Goal: Entertainment & Leisure: Consume media (video, audio)

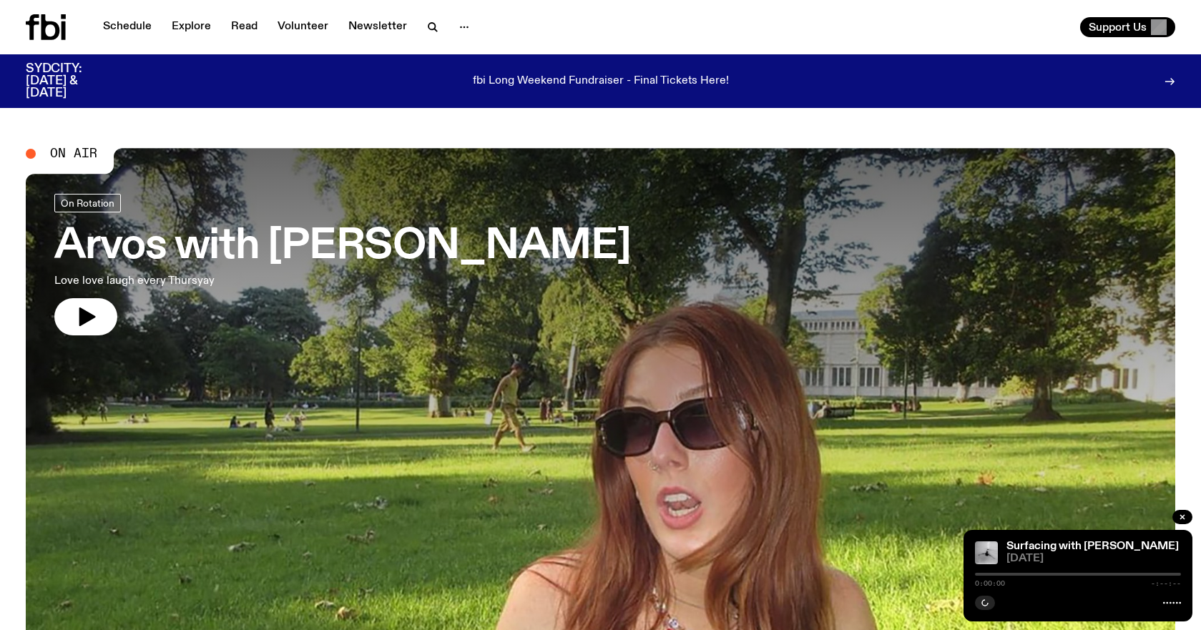
click at [487, 99] on div "fbi Long Weekend Fundraiser - Final Tickets Here!" at bounding box center [600, 81] width 943 height 36
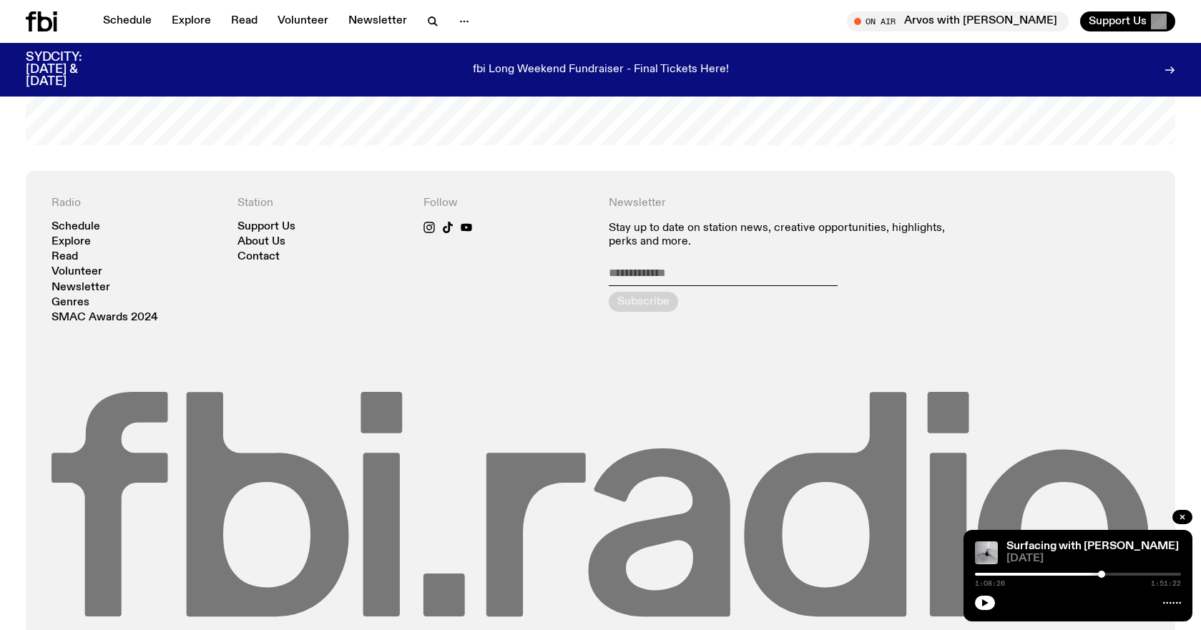
scroll to position [3233, 0]
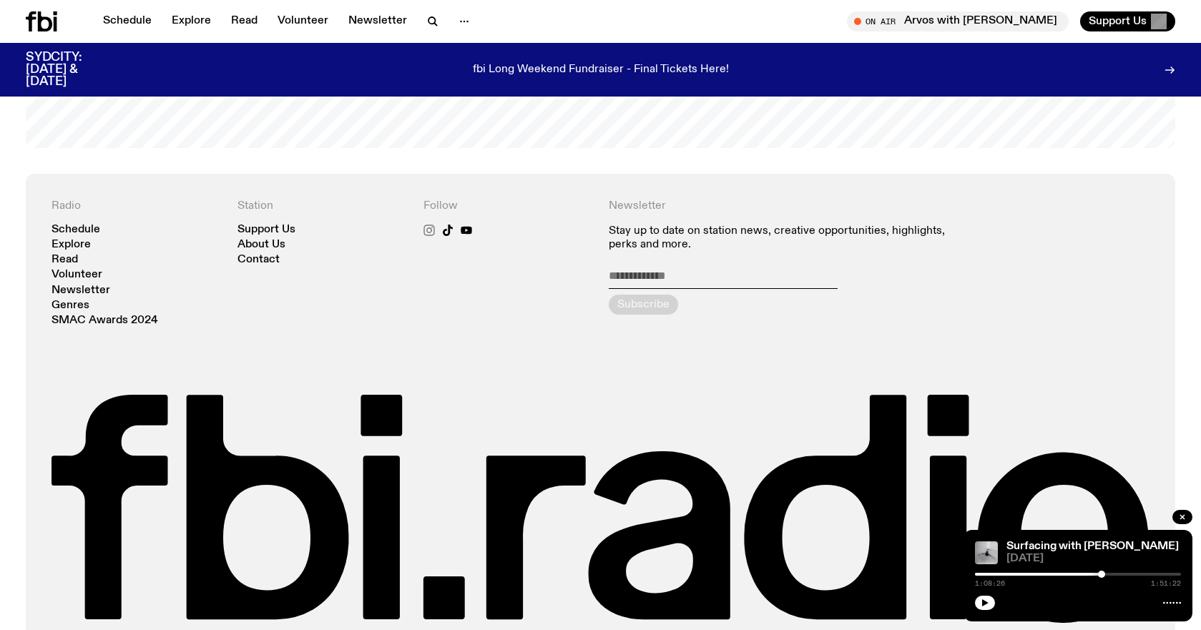
click at [428, 227] on icon at bounding box center [429, 230] width 6 height 6
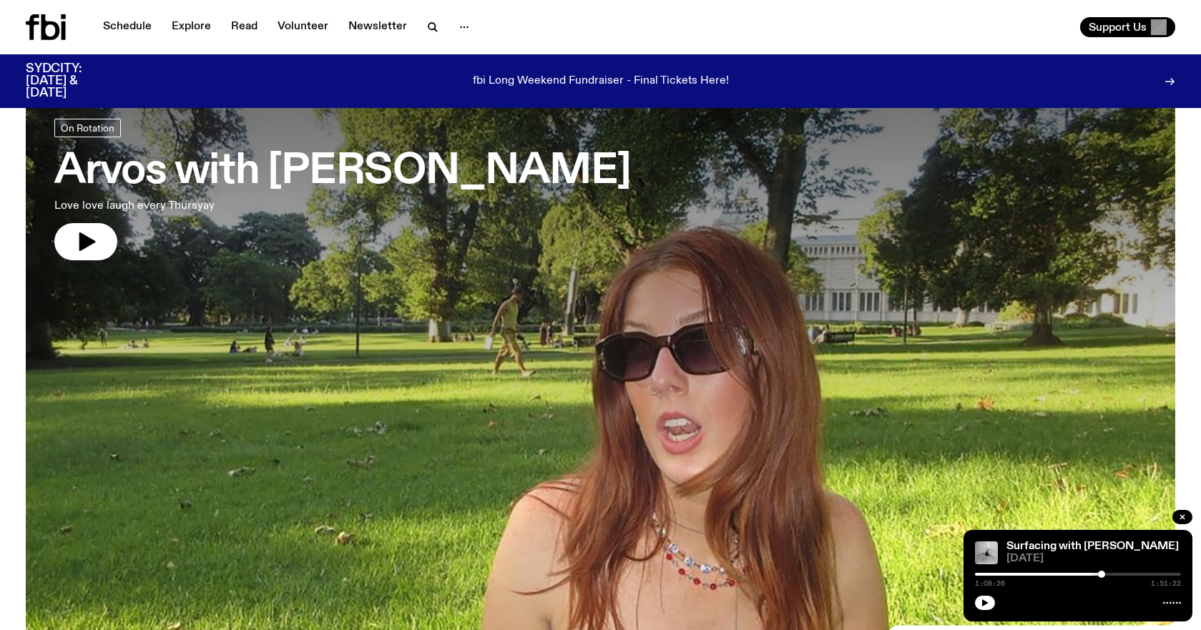
scroll to position [0, 0]
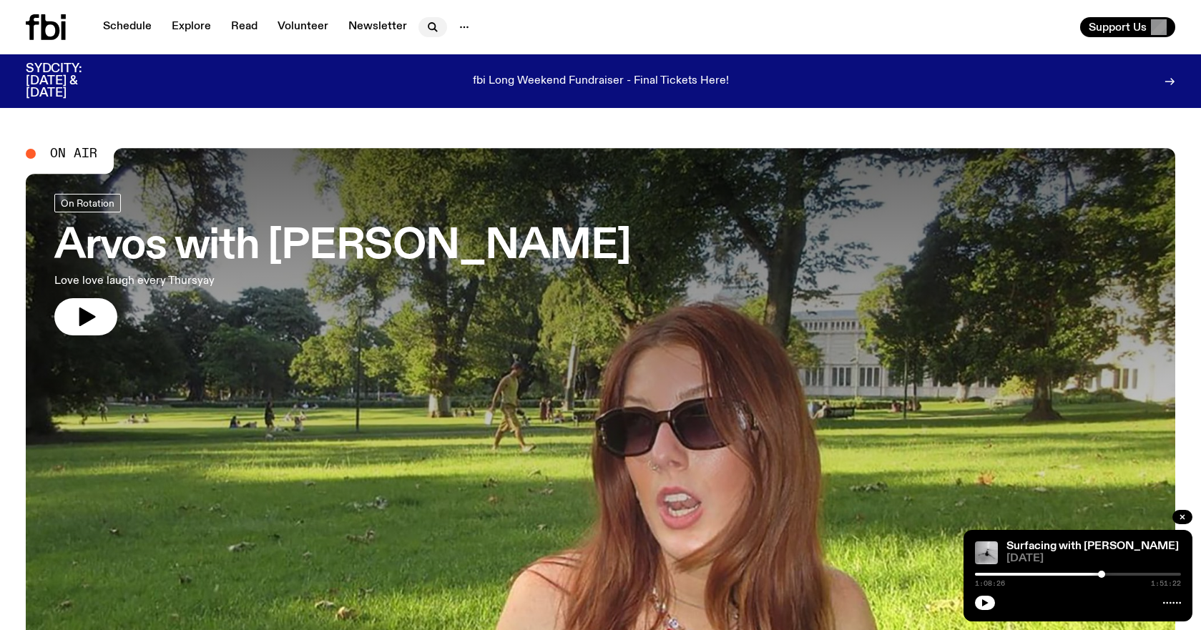
click at [430, 23] on icon "button" at bounding box center [431, 26] width 6 height 6
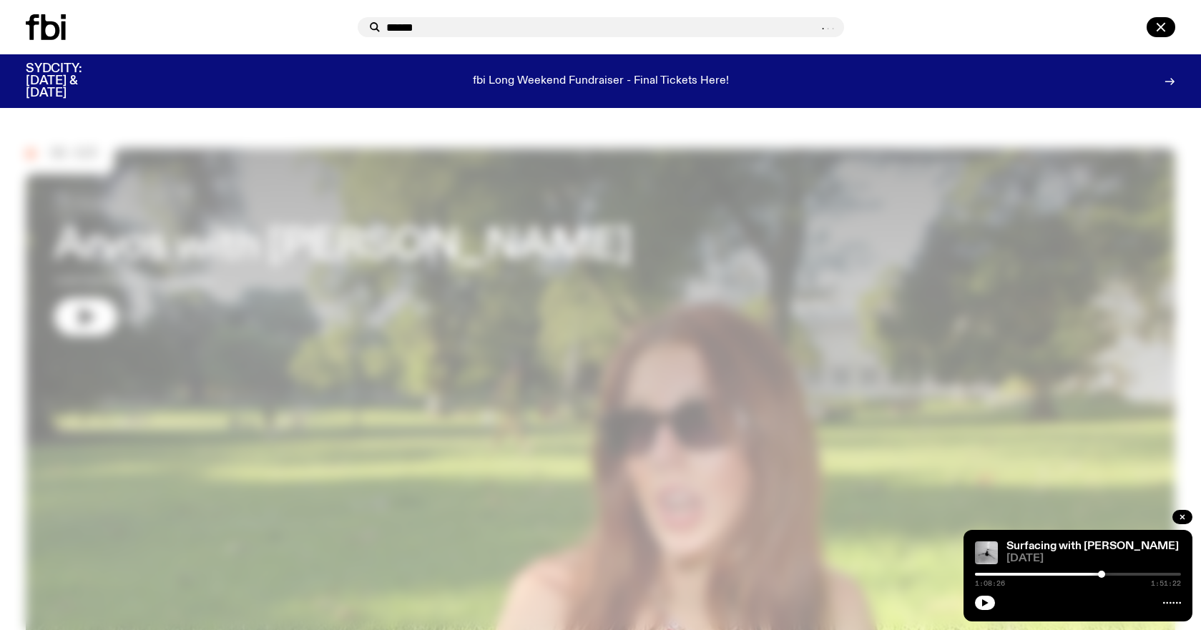
type input "******"
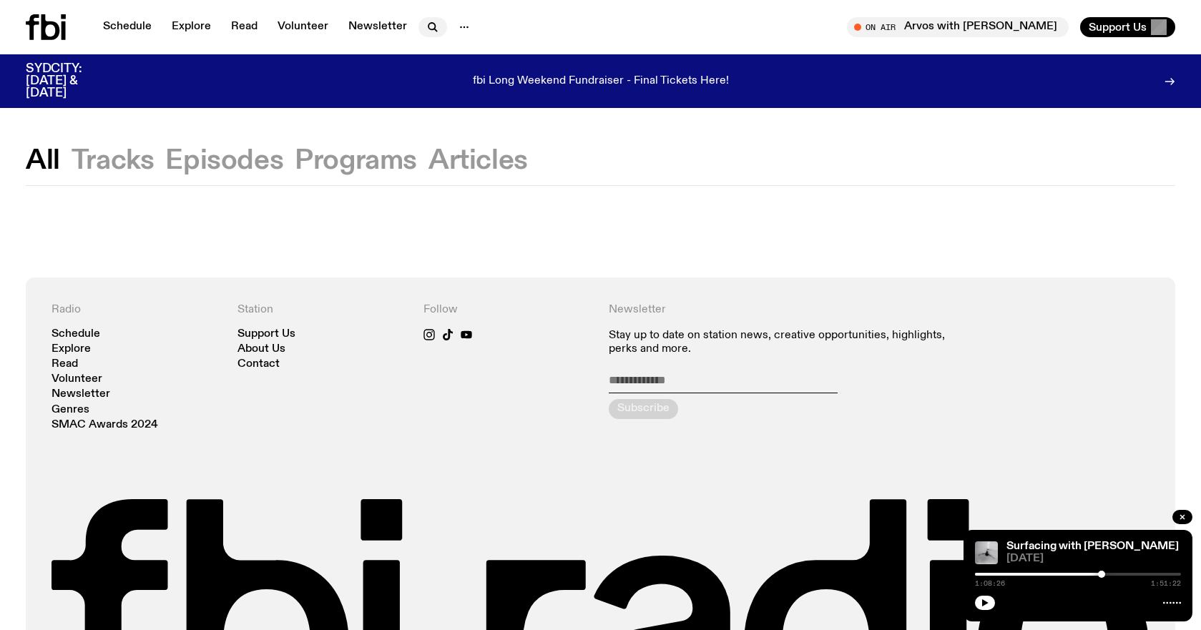
click at [434, 29] on icon "button" at bounding box center [435, 30] width 3 height 3
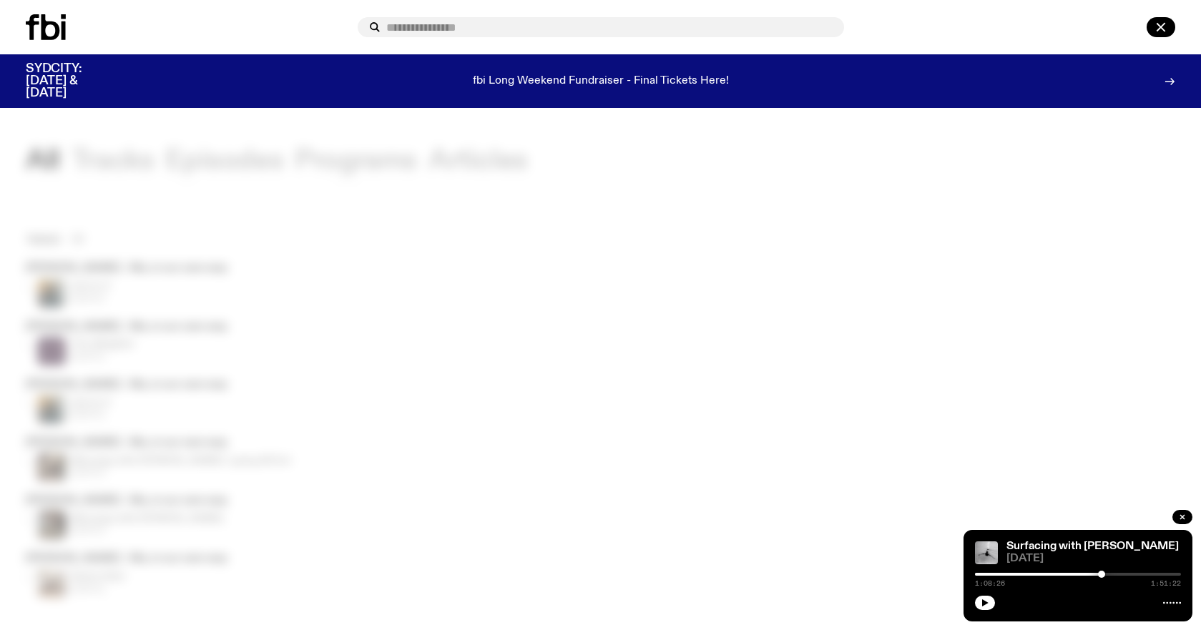
click at [411, 185] on div at bounding box center [600, 315] width 1201 height 630
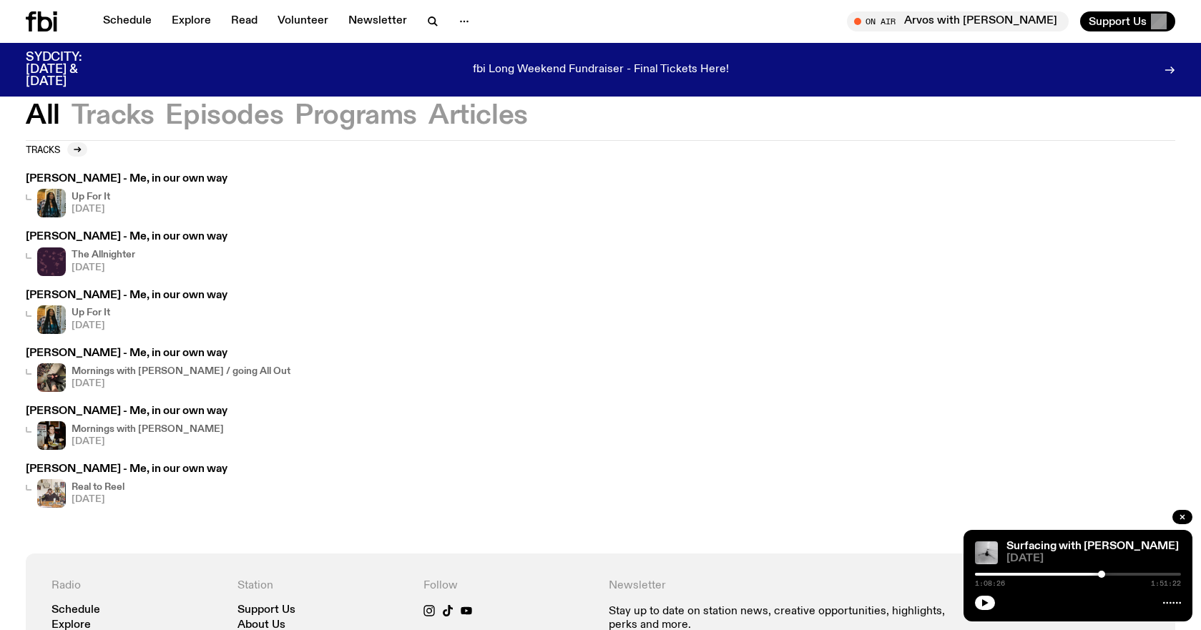
scroll to position [85, 0]
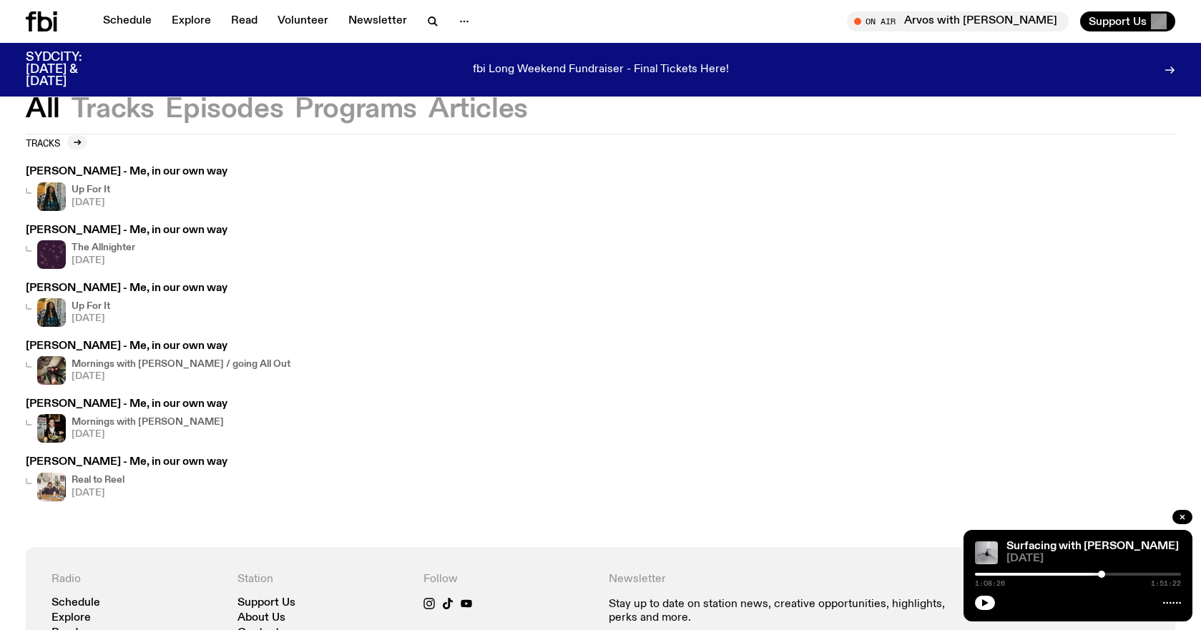
click at [97, 189] on h4 "Up For It" at bounding box center [91, 189] width 39 height 9
click at [94, 244] on h4 "The Allnighter" at bounding box center [104, 247] width 64 height 9
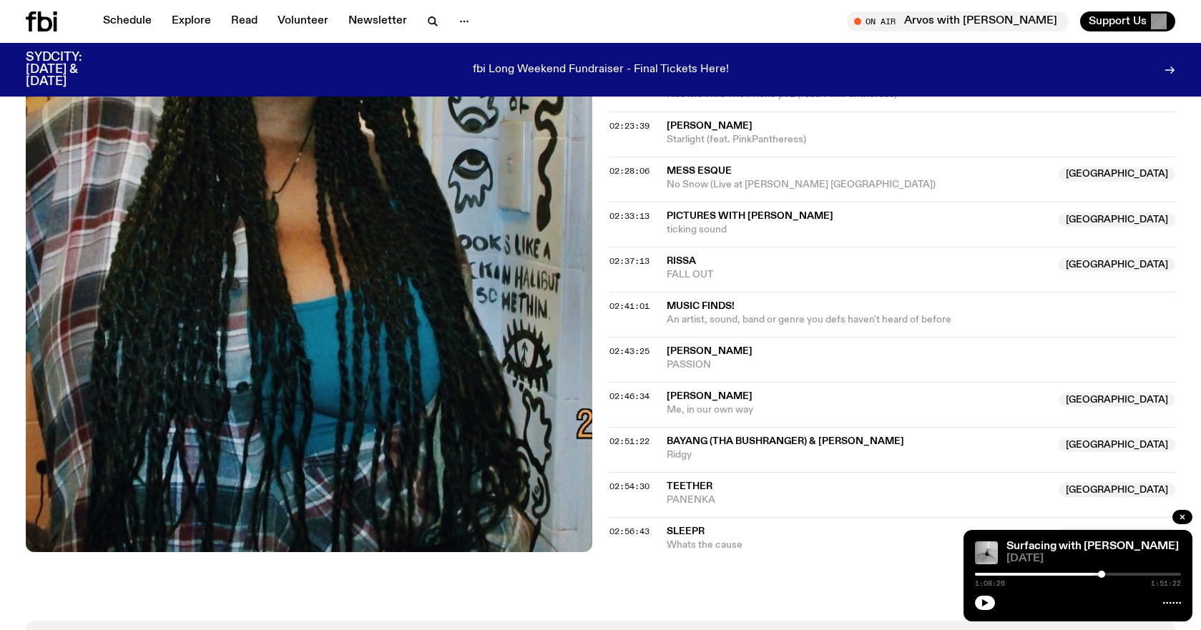
scroll to position [1600, 0]
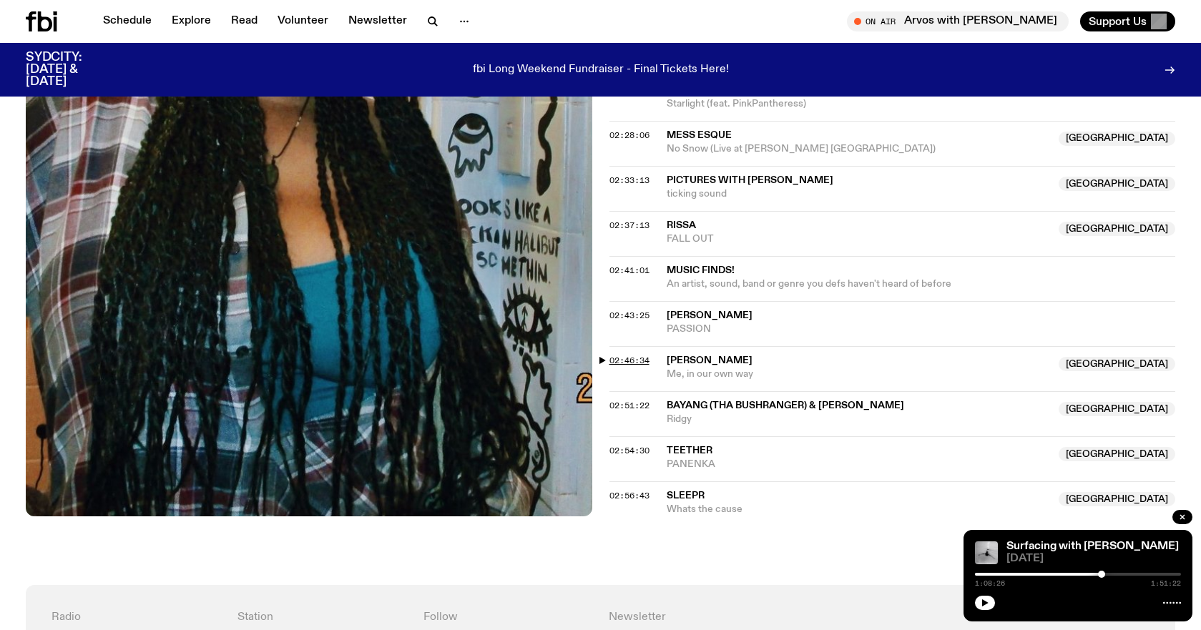
click at [611, 359] on span "02:46:34" at bounding box center [629, 360] width 40 height 11
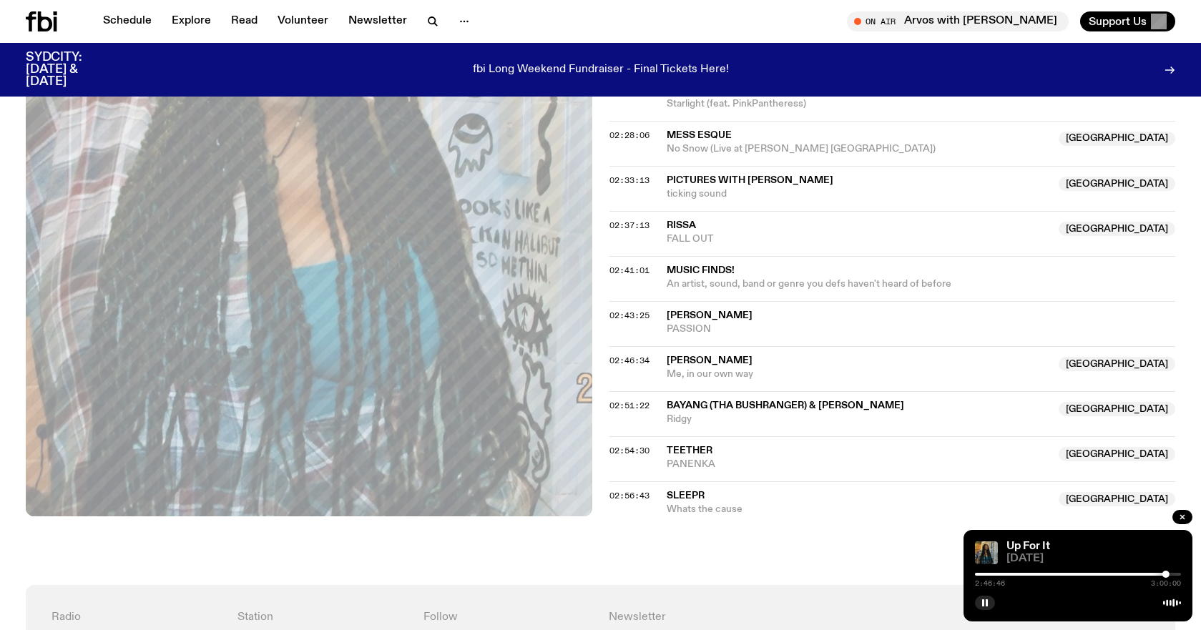
click at [1161, 576] on div "2:46:46 3:00:00" at bounding box center [1078, 578] width 206 height 17
click at [1160, 574] on div at bounding box center [1063, 574] width 206 height 3
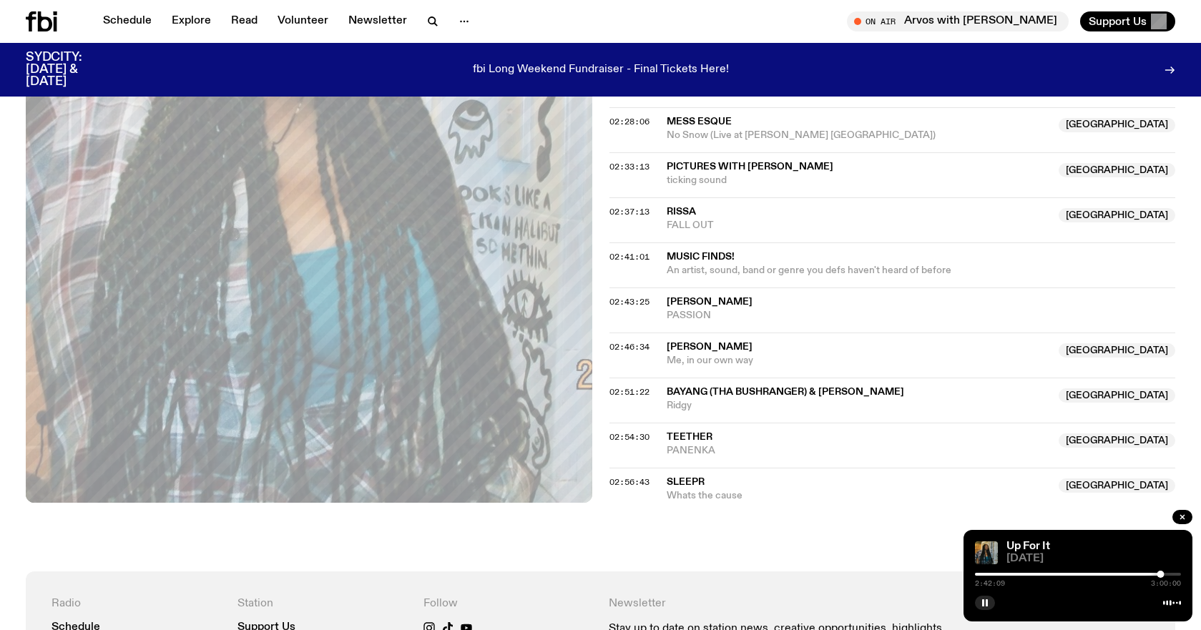
scroll to position [1461, 0]
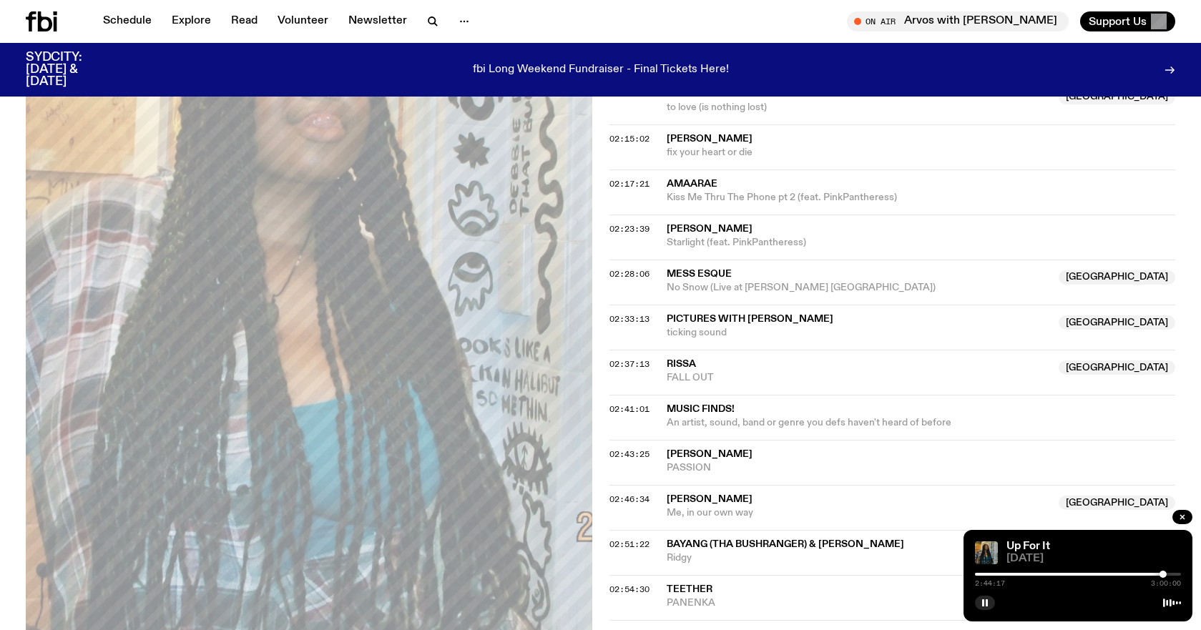
click at [1156, 542] on div "Up For It" at bounding box center [1091, 546] width 177 height 11
click at [1166, 575] on div at bounding box center [1078, 574] width 206 height 3
click at [1169, 574] on div at bounding box center [1168, 574] width 7 height 7
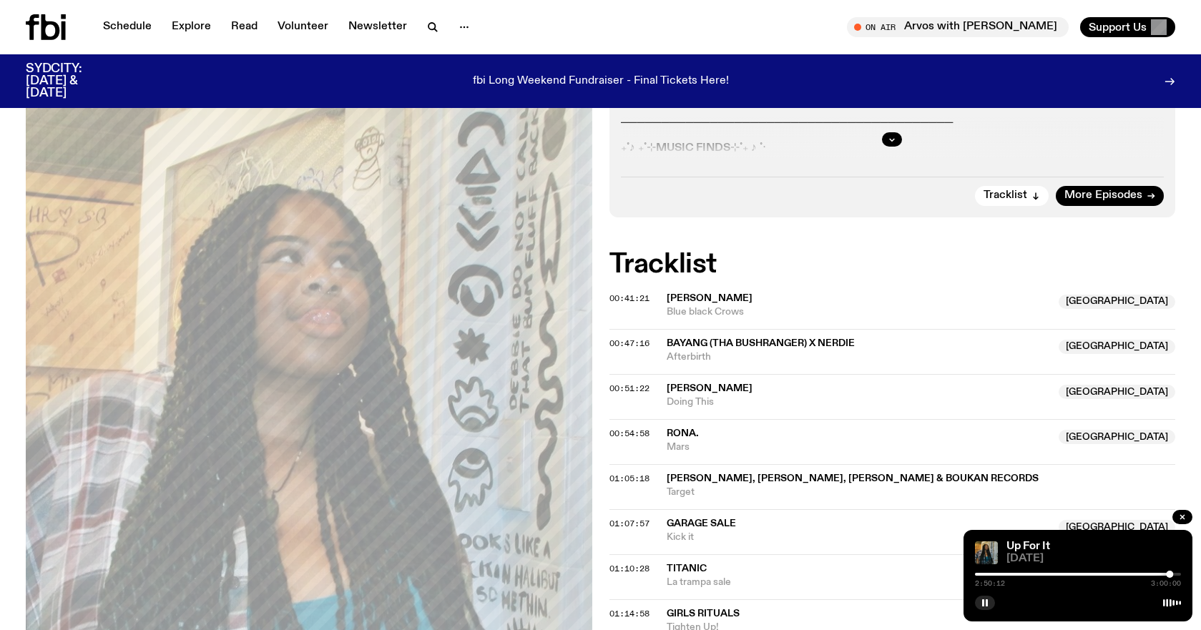
scroll to position [0, 0]
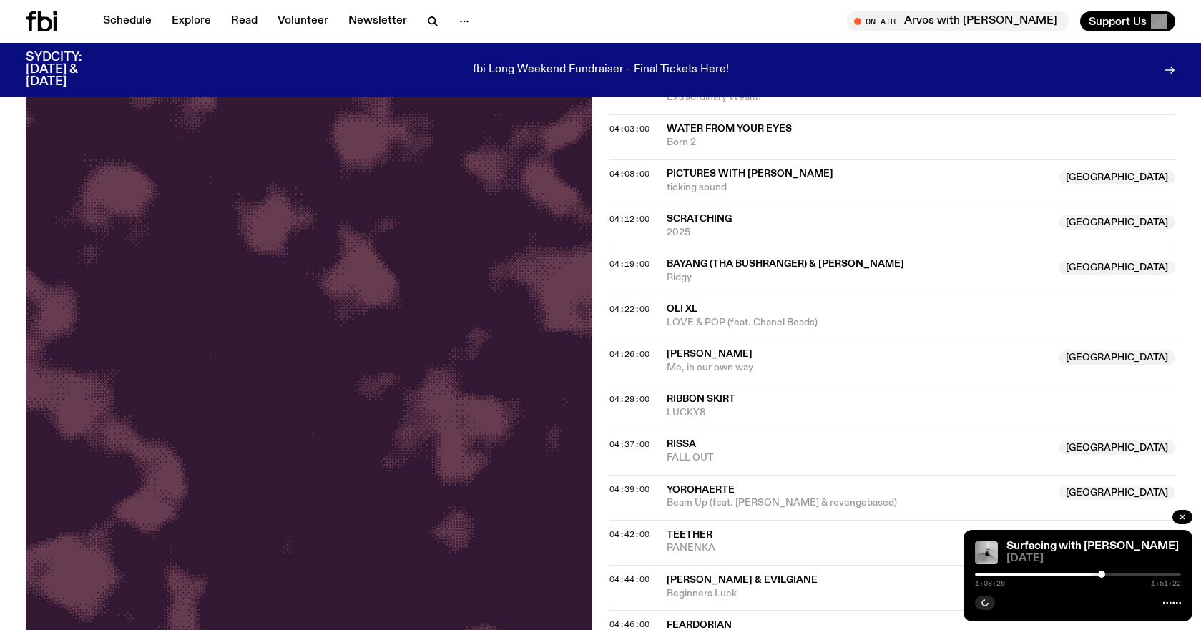
scroll to position [1572, 0]
click at [1098, 575] on div at bounding box center [1101, 574] width 7 height 7
click at [1184, 517] on icon "button" at bounding box center [1182, 517] width 9 height 9
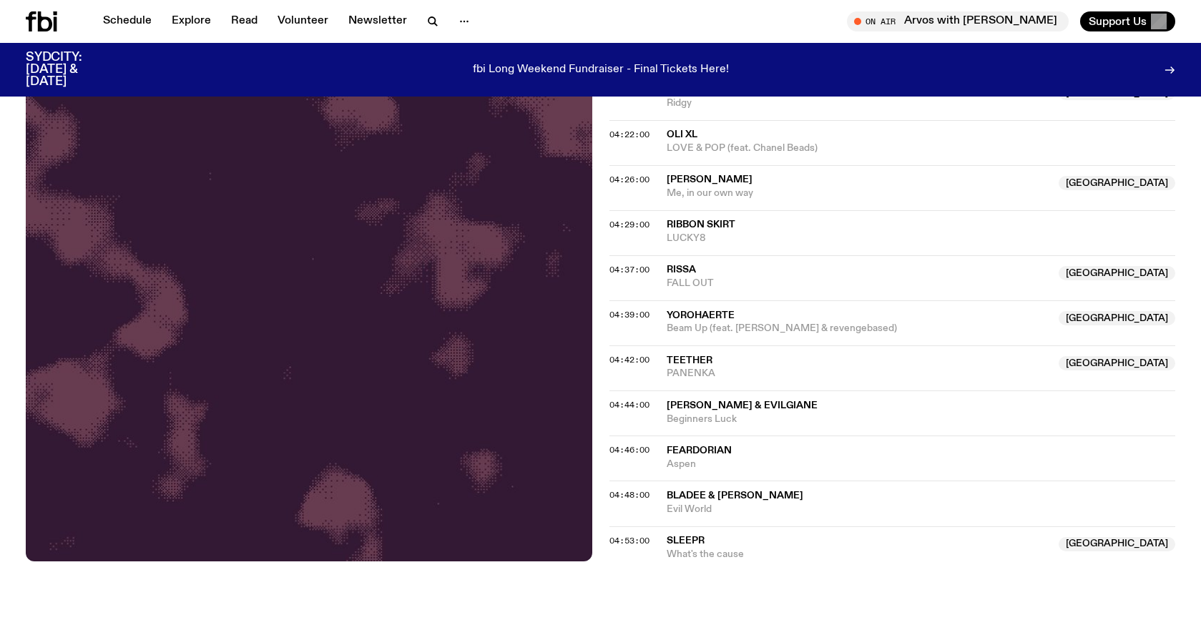
scroll to position [1747, 0]
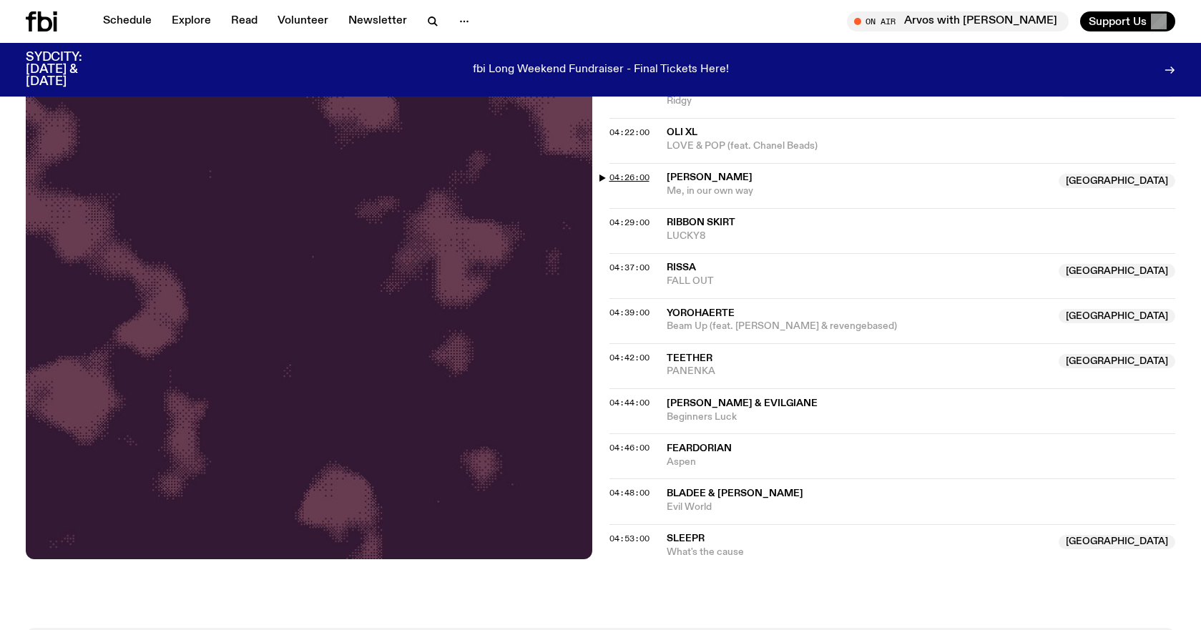
click at [632, 173] on span "04:26:00" at bounding box center [629, 177] width 40 height 11
